Goal: Find specific page/section

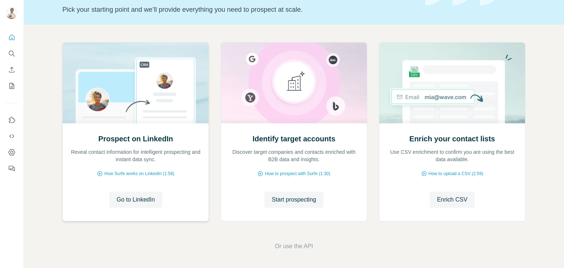
scroll to position [49, 0]
click at [10, 85] on icon "My lists" at bounding box center [12, 86] width 5 height 6
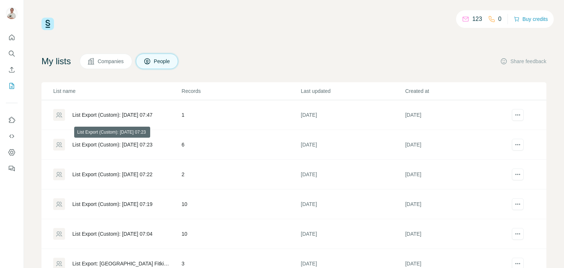
click at [96, 146] on div "List Export (Custom): [DATE] 07:23" at bounding box center [112, 144] width 80 height 7
click at [463, 18] on icon at bounding box center [465, 18] width 7 height 7
click at [157, 60] on button "People" at bounding box center [157, 61] width 43 height 15
click at [13, 50] on icon "Search" at bounding box center [11, 53] width 7 height 7
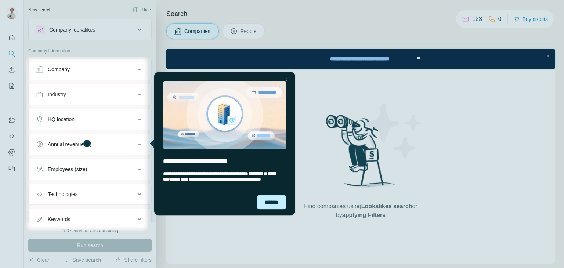
click at [273, 204] on div "******" at bounding box center [271, 202] width 30 height 14
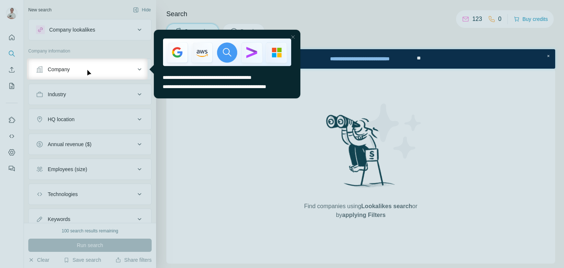
click at [293, 35] on div "Close Step" at bounding box center [292, 36] width 9 height 9
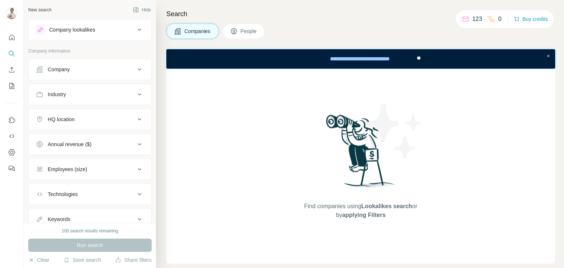
click at [251, 30] on span "People" at bounding box center [248, 31] width 17 height 7
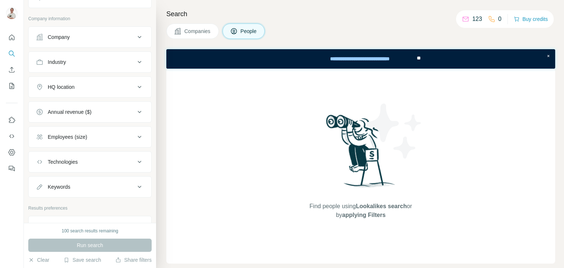
scroll to position [193, 0]
